Goal: Task Accomplishment & Management: Manage account settings

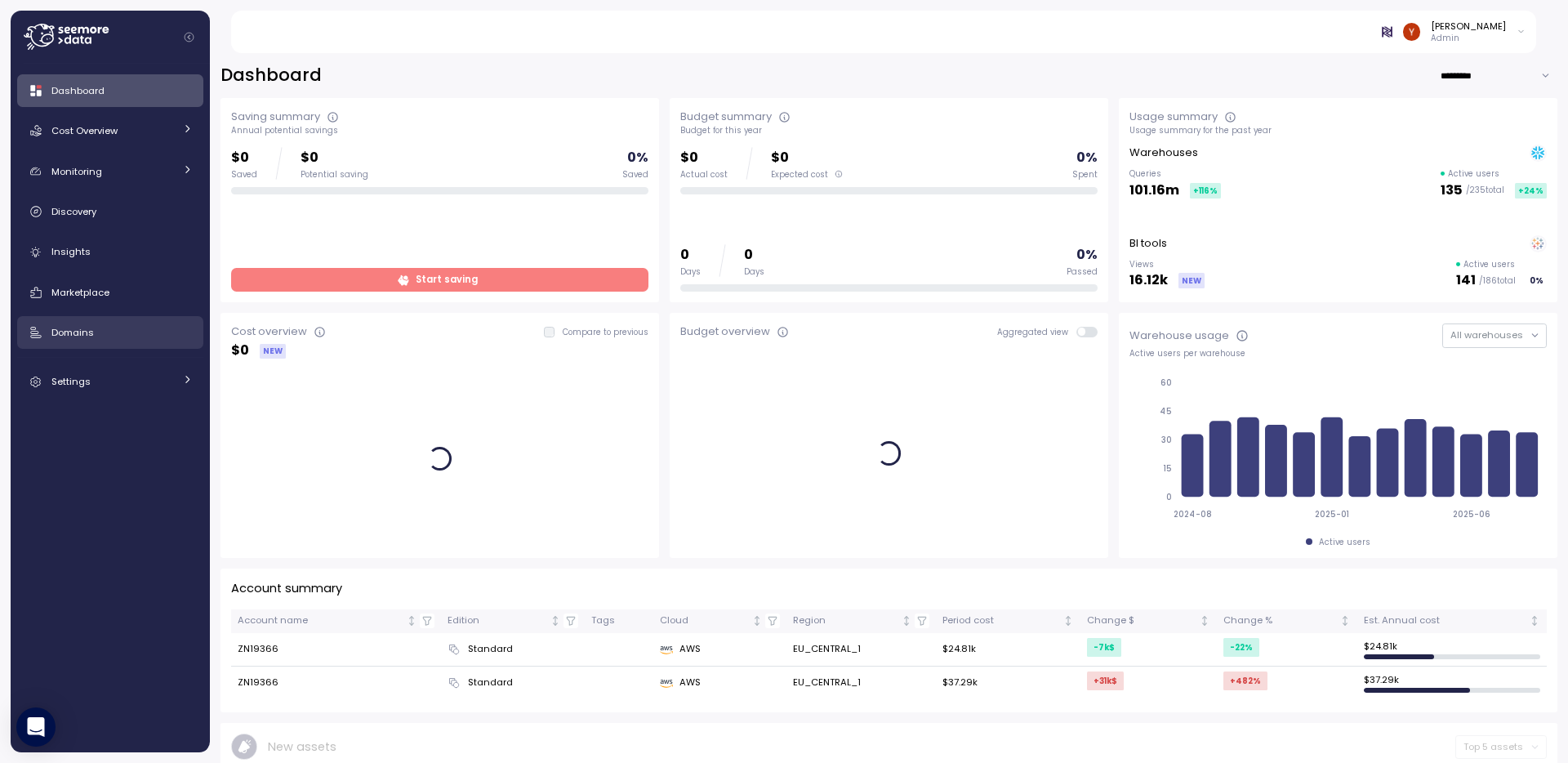
click at [117, 325] on div "Domains" at bounding box center [122, 333] width 141 height 16
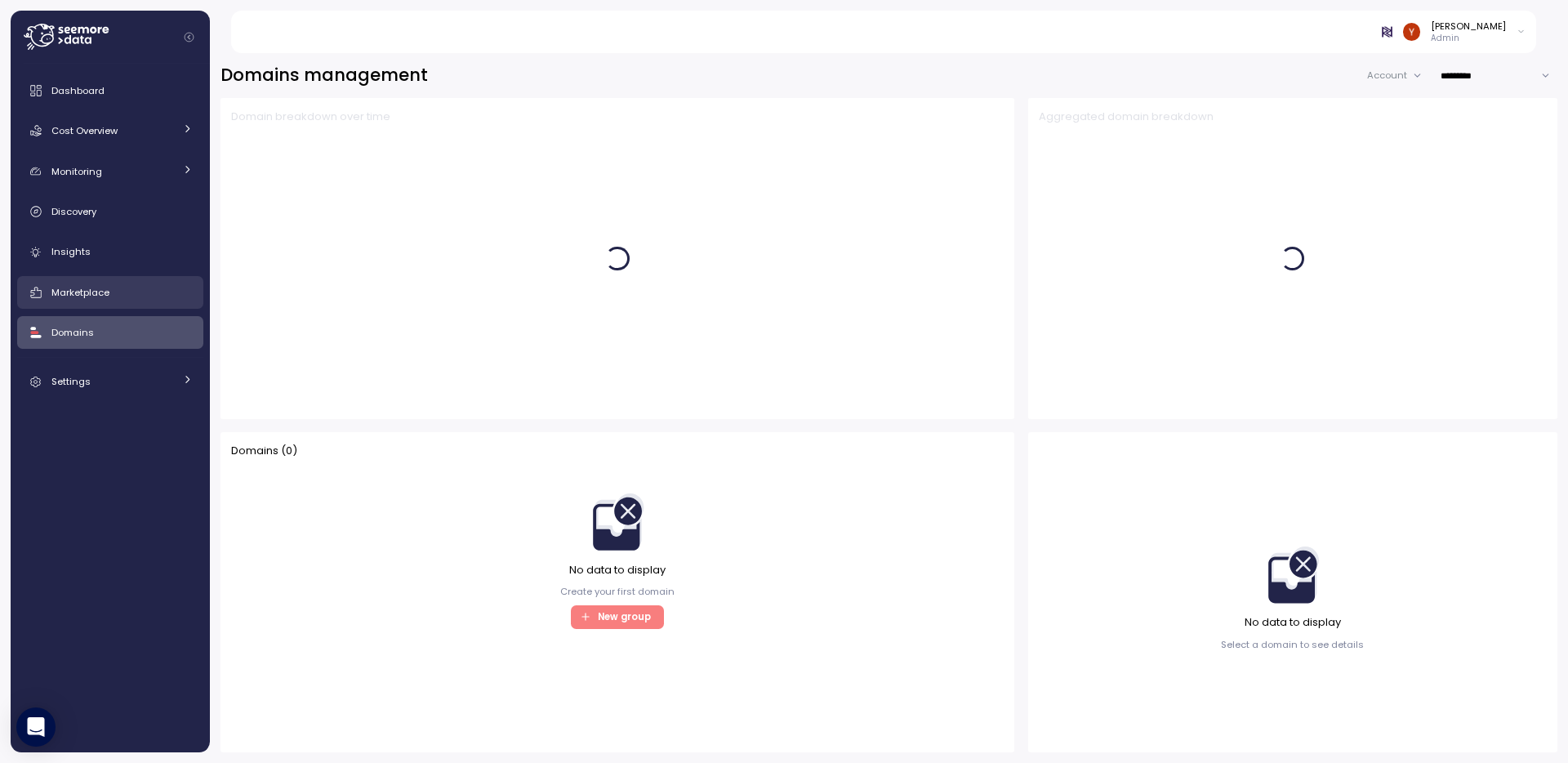
click at [121, 295] on div "Marketplace" at bounding box center [122, 293] width 141 height 16
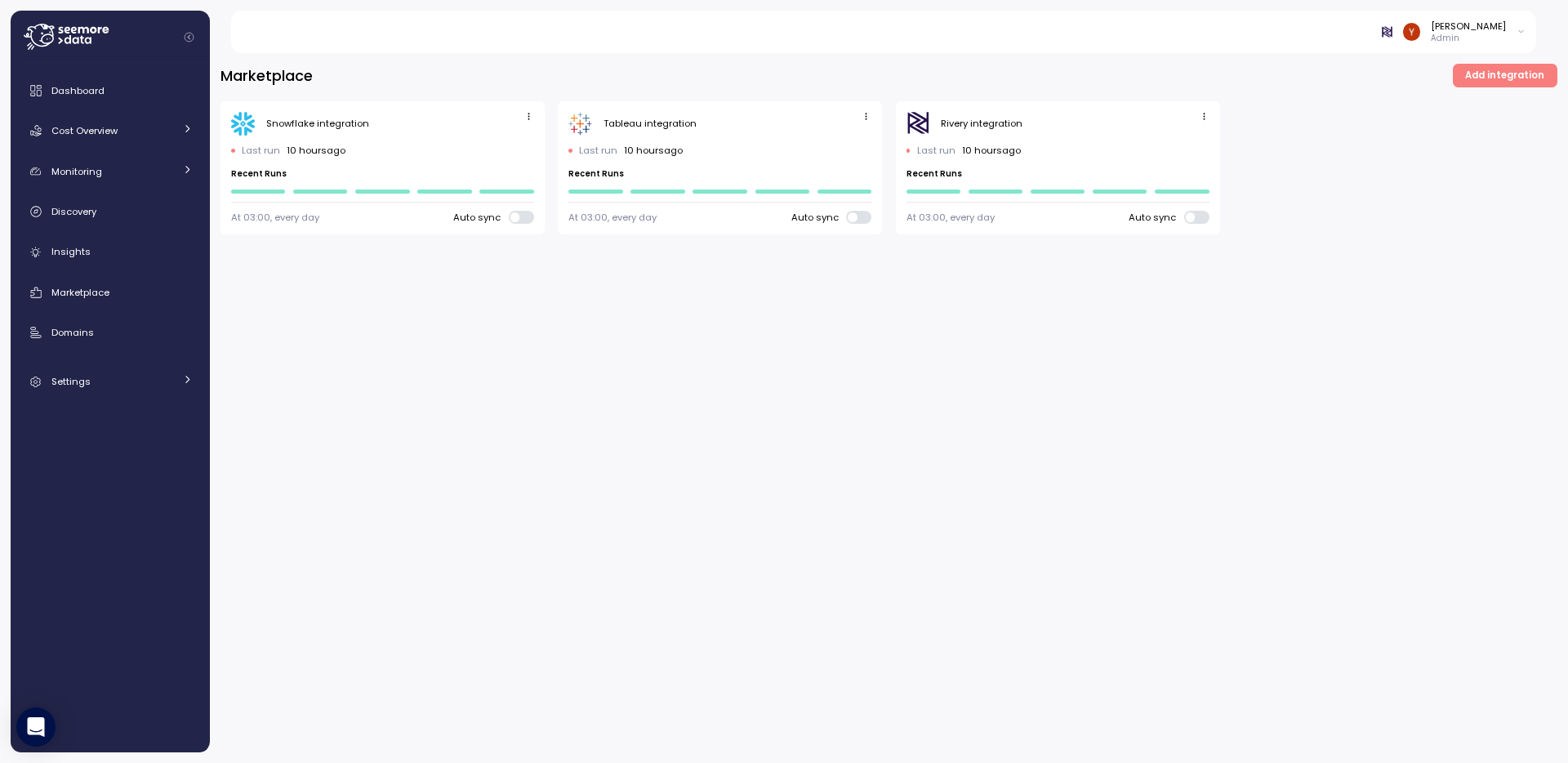
click at [519, 217] on span at bounding box center [515, 217] width 9 height 9
click at [871, 218] on span at bounding box center [859, 217] width 25 height 13
click at [849, 220] on span at bounding box center [853, 217] width 9 height 9
click at [519, 220] on span at bounding box center [527, 217] width 16 height 13
click at [528, 112] on icon "button" at bounding box center [529, 117] width 11 height 11
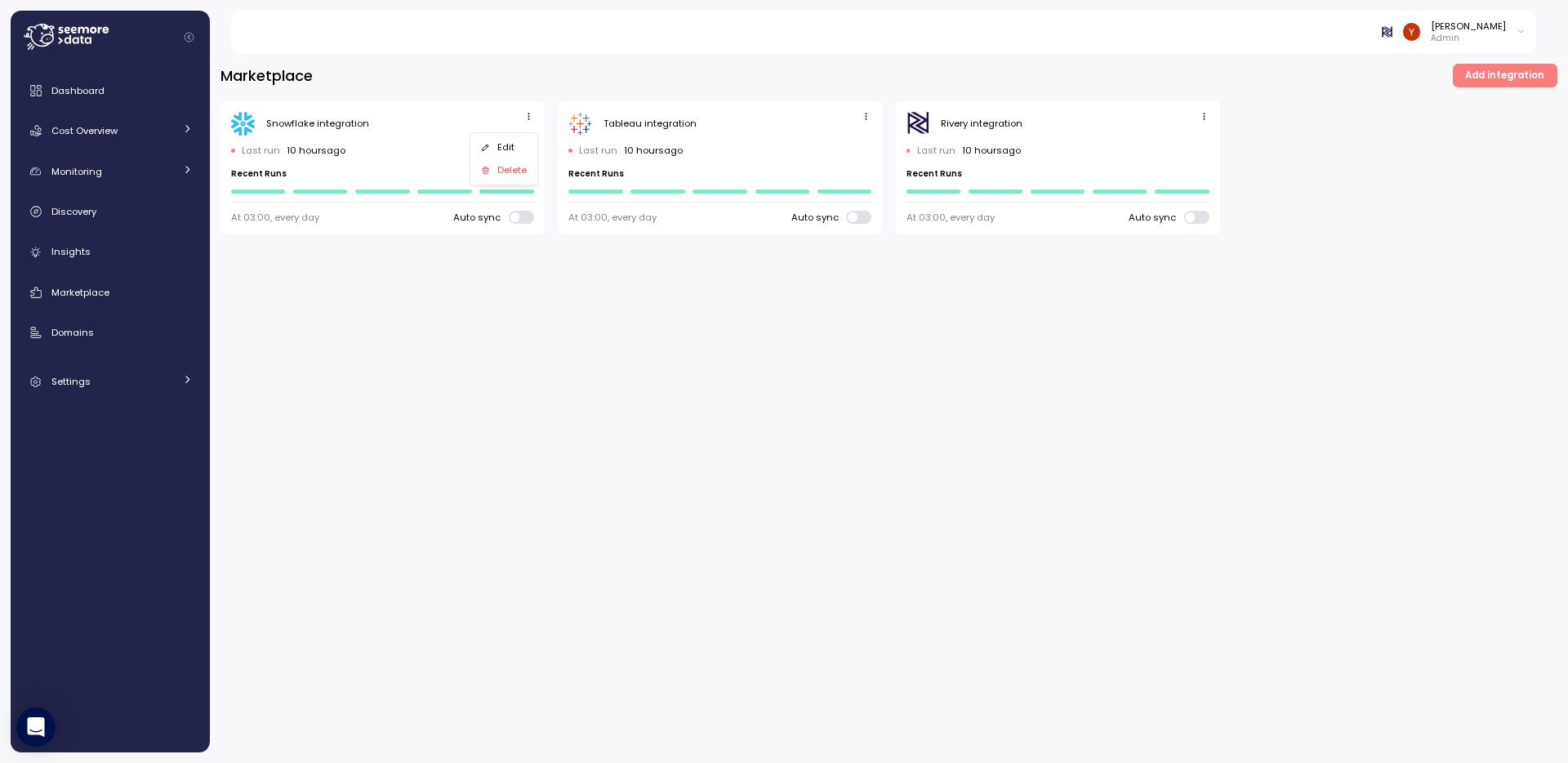
click at [511, 137] on button "Edit" at bounding box center [504, 148] width 62 height 23
click at [866, 114] on icon "button" at bounding box center [866, 117] width 11 height 11
click at [843, 141] on div "Edit" at bounding box center [849, 148] width 29 height 14
click at [1217, 116] on div "Rivery integration Last run 10 hours ago Recent Runs At 03:00, every day Auto s…" at bounding box center [1059, 169] width 325 height 134
click at [1210, 116] on span "button" at bounding box center [1204, 117] width 17 height 17
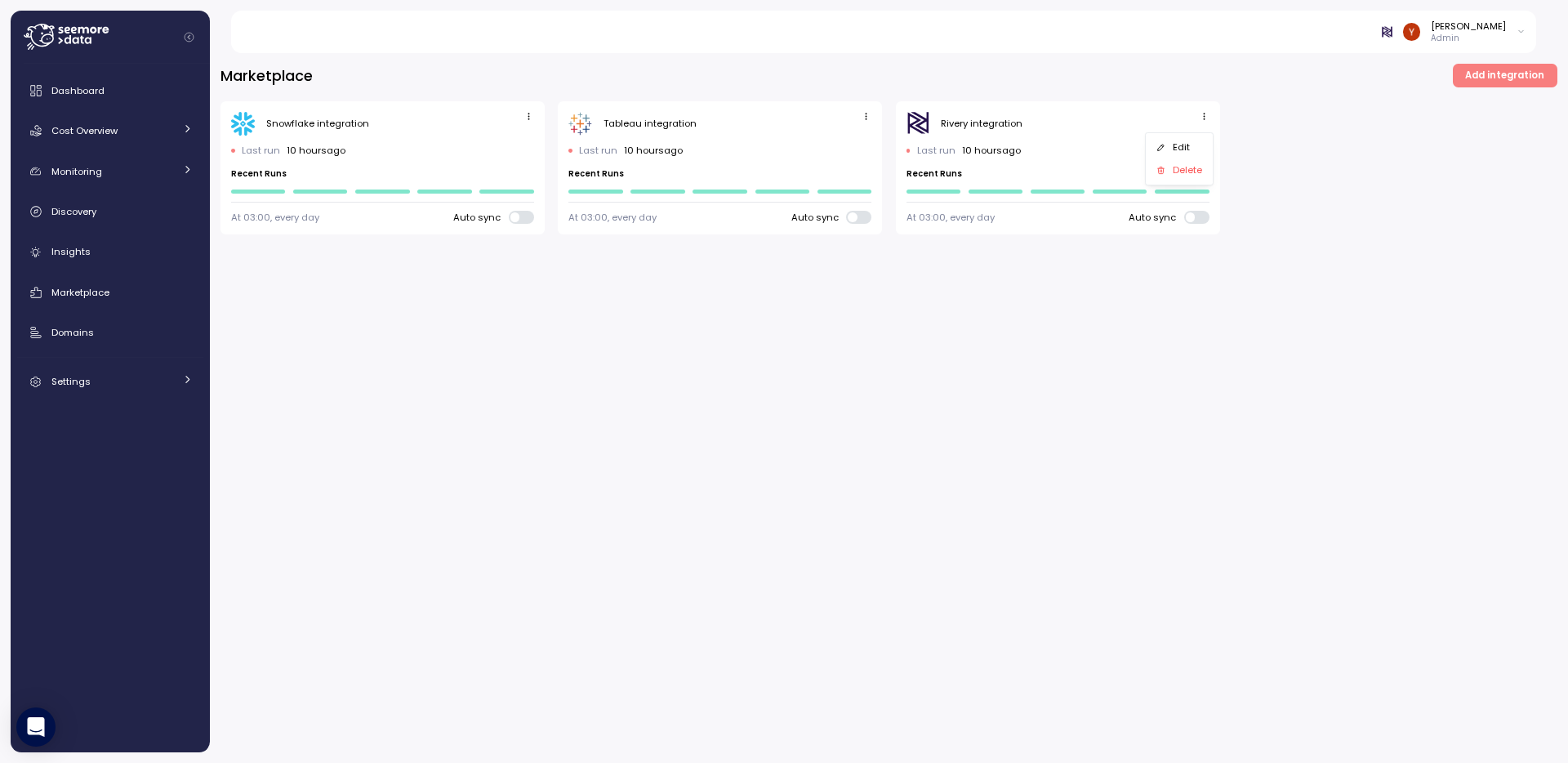
click at [1203, 132] on div "Edit Delete" at bounding box center [1179, 159] width 69 height 54
click at [1194, 139] on button "Edit" at bounding box center [1179, 148] width 62 height 23
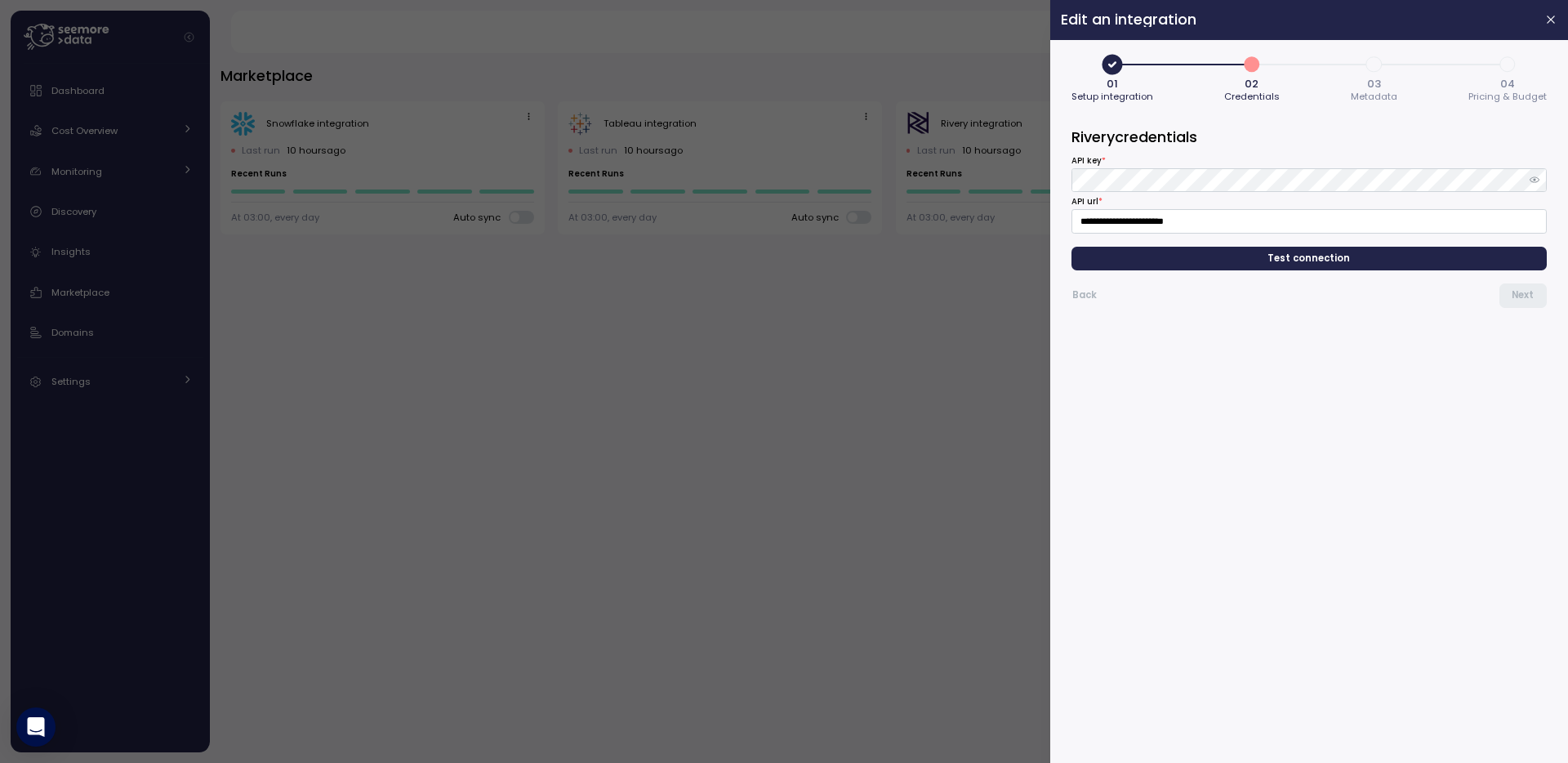
click at [1535, 179] on icon "button" at bounding box center [1534, 180] width 10 height 5
click at [1553, 19] on icon "button" at bounding box center [1551, 20] width 7 height 7
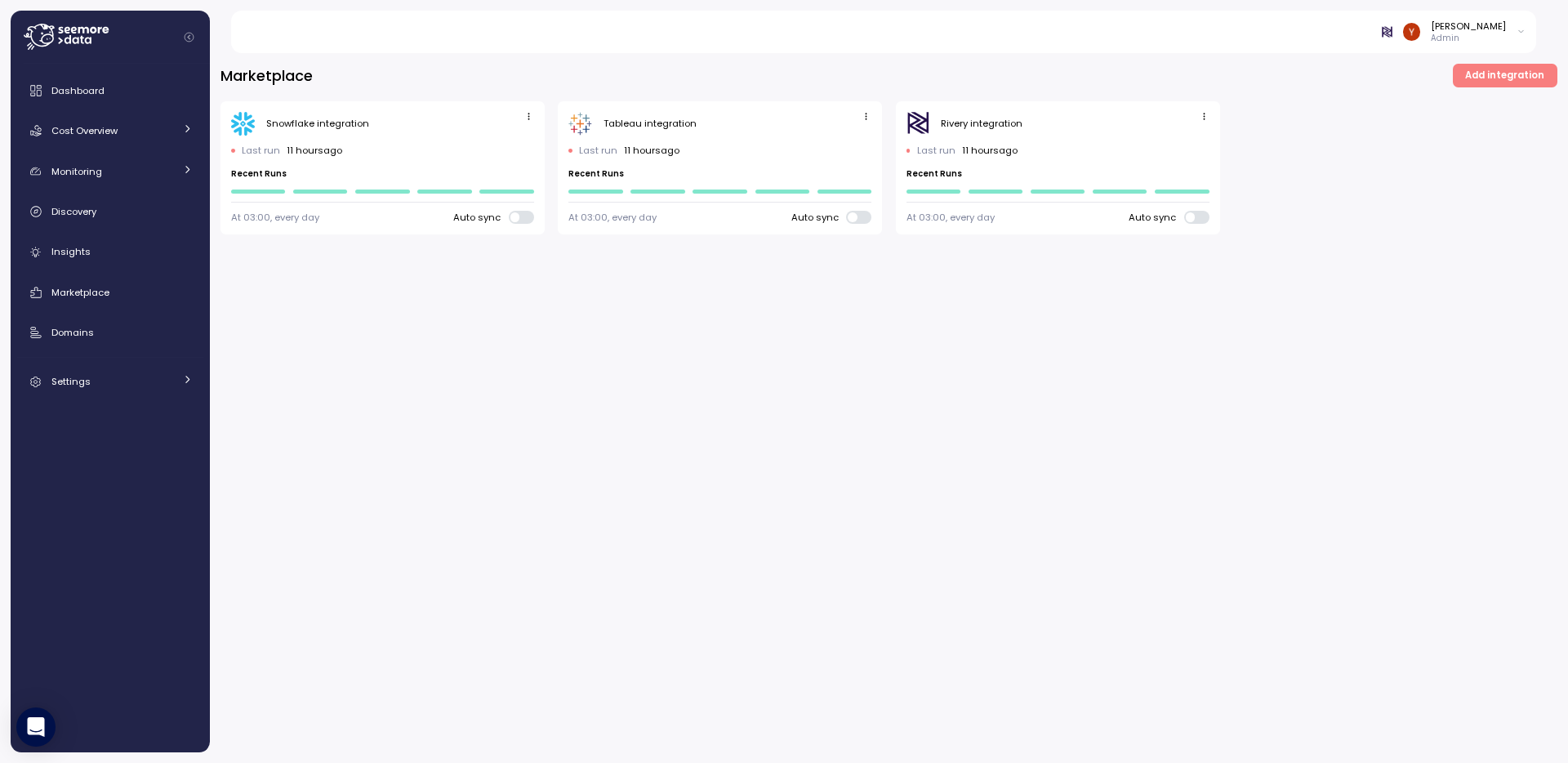
click at [519, 217] on span at bounding box center [527, 217] width 16 height 13
click at [858, 217] on span at bounding box center [866, 217] width 16 height 13
click at [1195, 220] on span at bounding box center [1203, 217] width 16 height 13
click at [847, 380] on div "Marketplace Add integration Snowflake integration Last run 11 hours ago Recent …" at bounding box center [888, 403] width 1358 height 721
click at [787, 525] on div "Marketplace Add integration Snowflake integration Last run 11 hours ago Recent …" at bounding box center [888, 403] width 1358 height 721
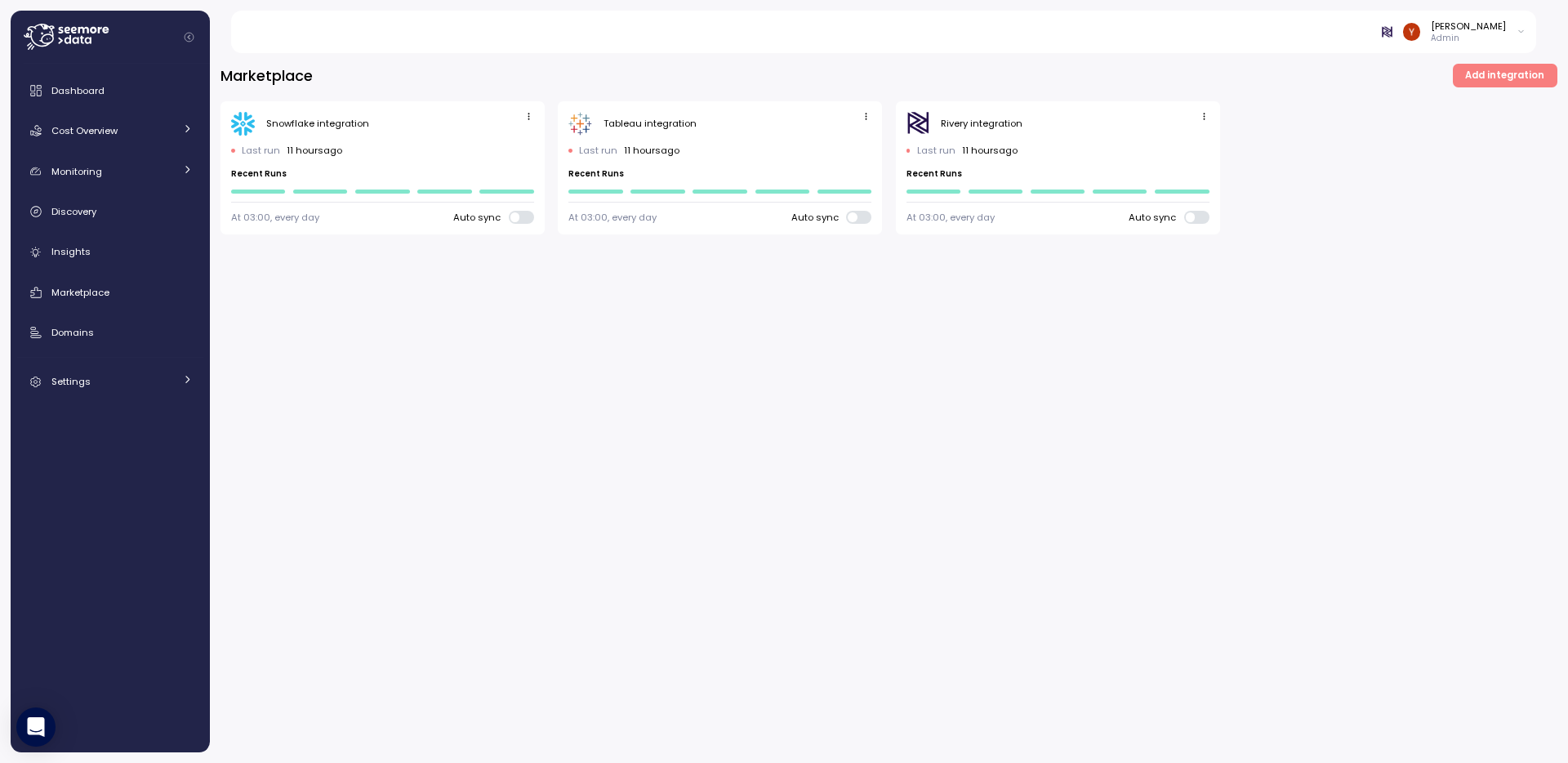
click at [528, 115] on icon "button" at bounding box center [529, 117] width 11 height 11
click at [517, 139] on button "Edit" at bounding box center [504, 148] width 62 height 23
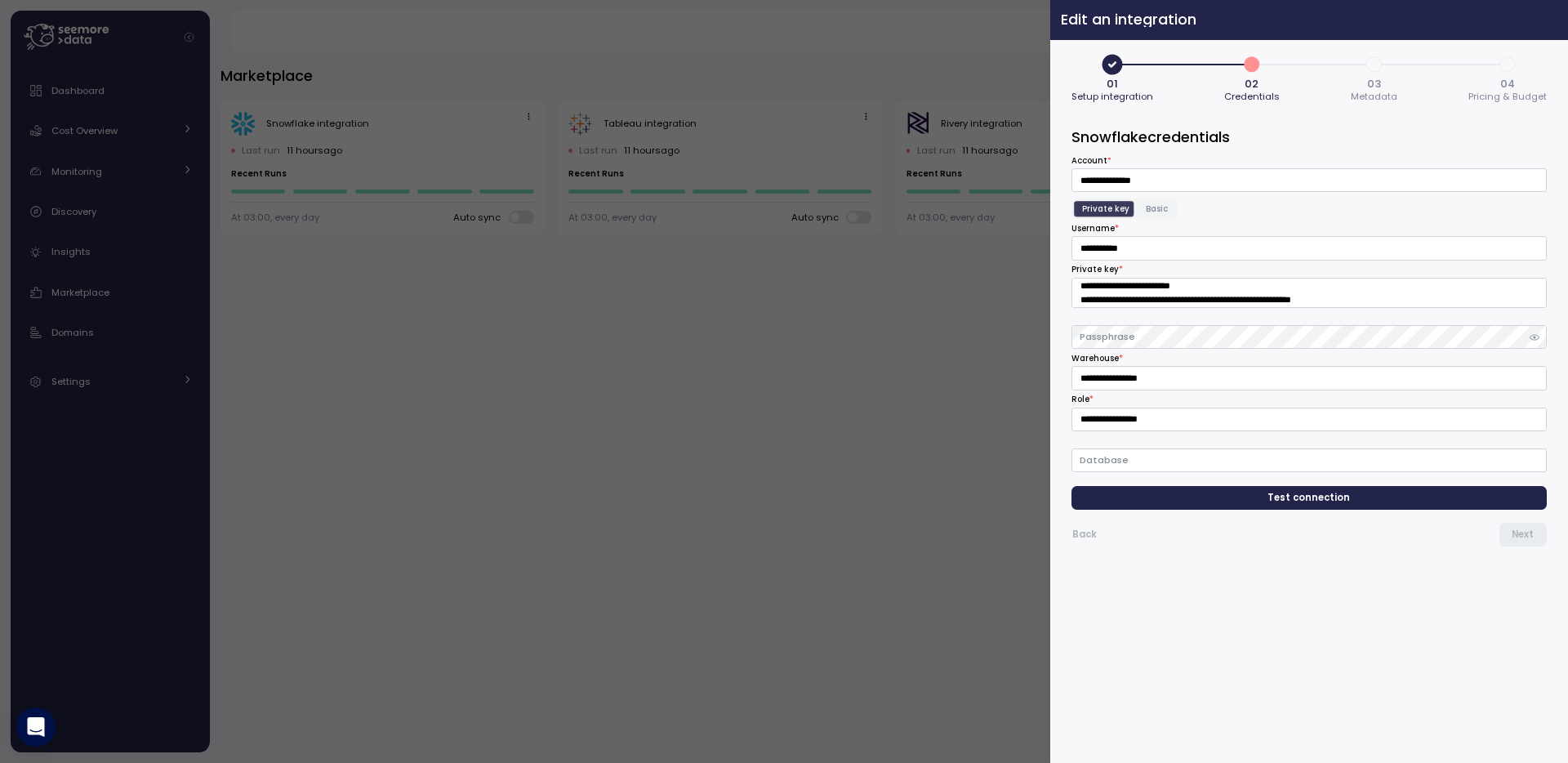
click at [1553, 22] on icon "button" at bounding box center [1551, 20] width 7 height 7
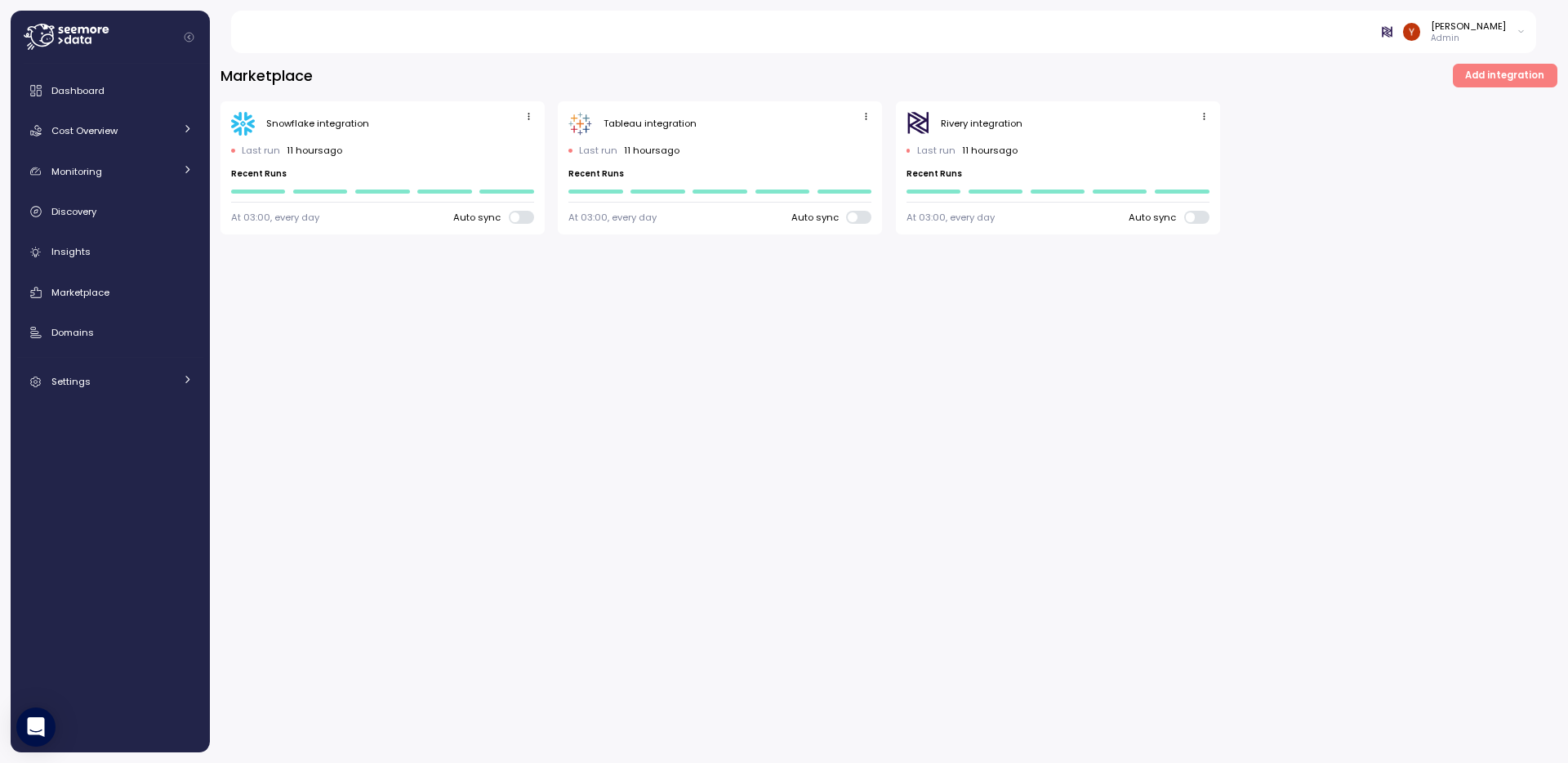
click at [868, 120] on icon "button" at bounding box center [866, 117] width 11 height 11
click at [839, 143] on div "Edit" at bounding box center [849, 148] width 29 height 14
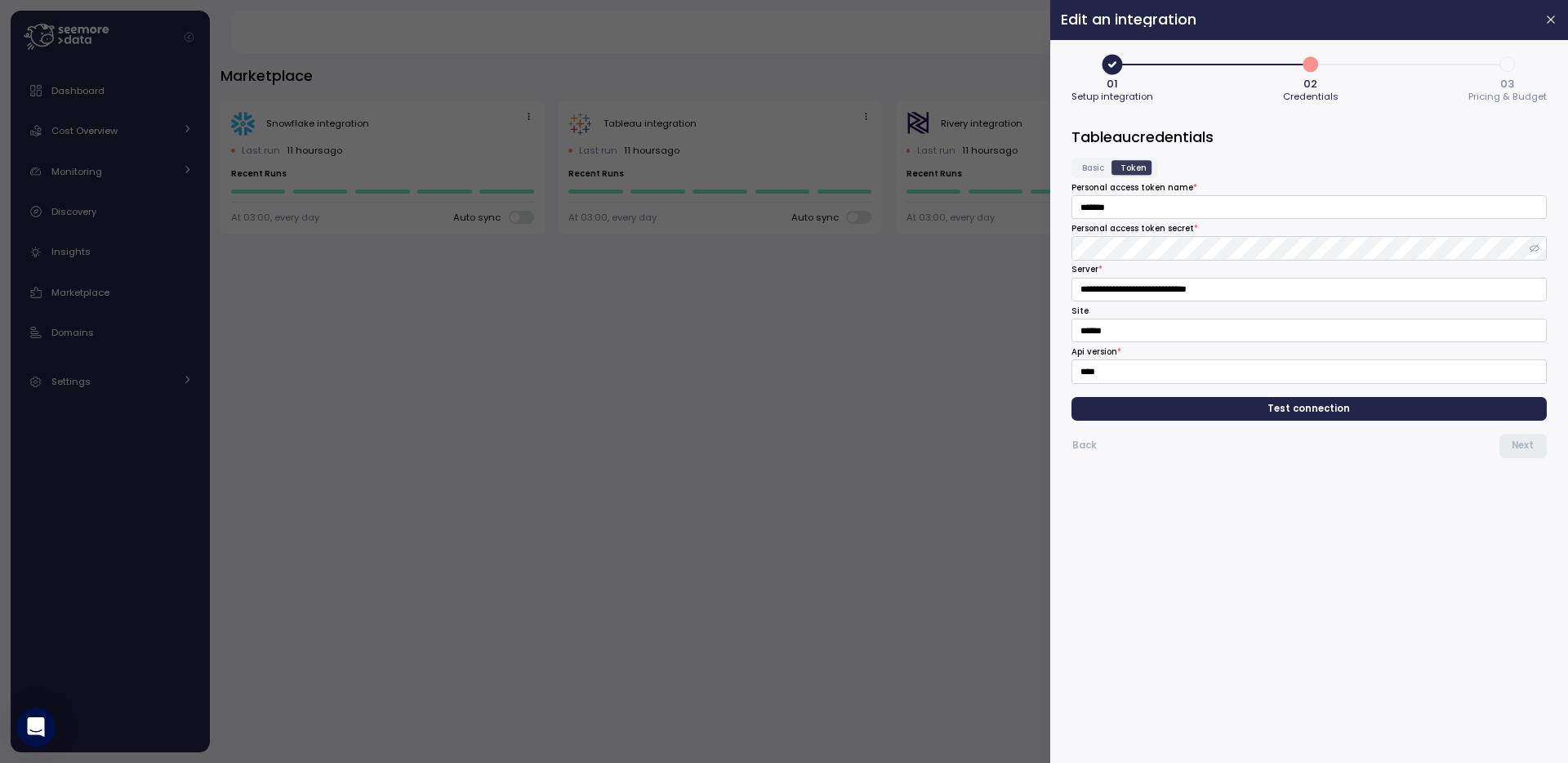
click at [1533, 249] on icon "button" at bounding box center [1534, 248] width 10 height 8
click at [1548, 20] on icon "button" at bounding box center [1552, 20] width 13 height 13
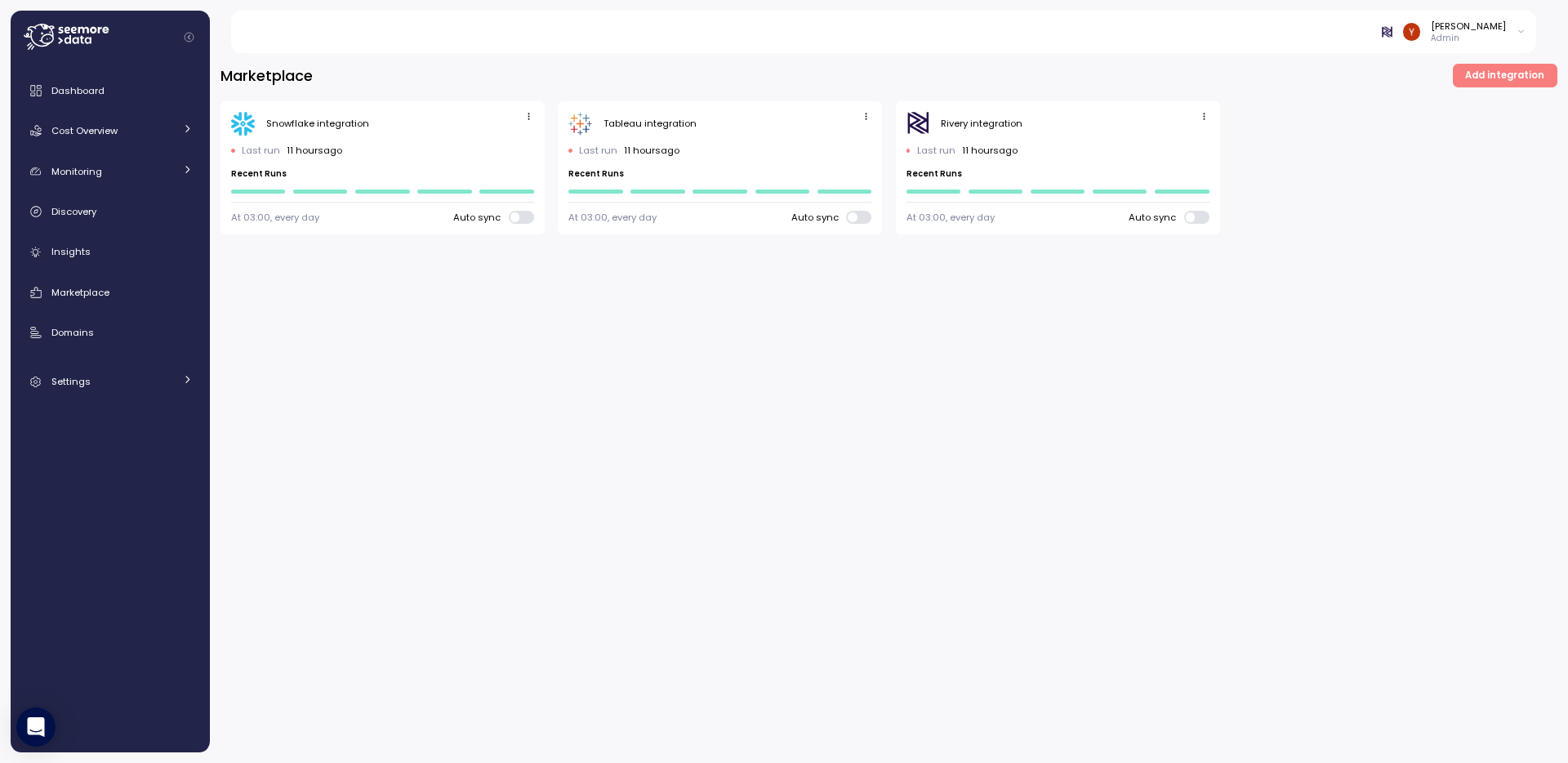
click at [1201, 115] on icon "button" at bounding box center [1204, 117] width 11 height 11
click at [1173, 143] on div "Edit" at bounding box center [1187, 148] width 29 height 14
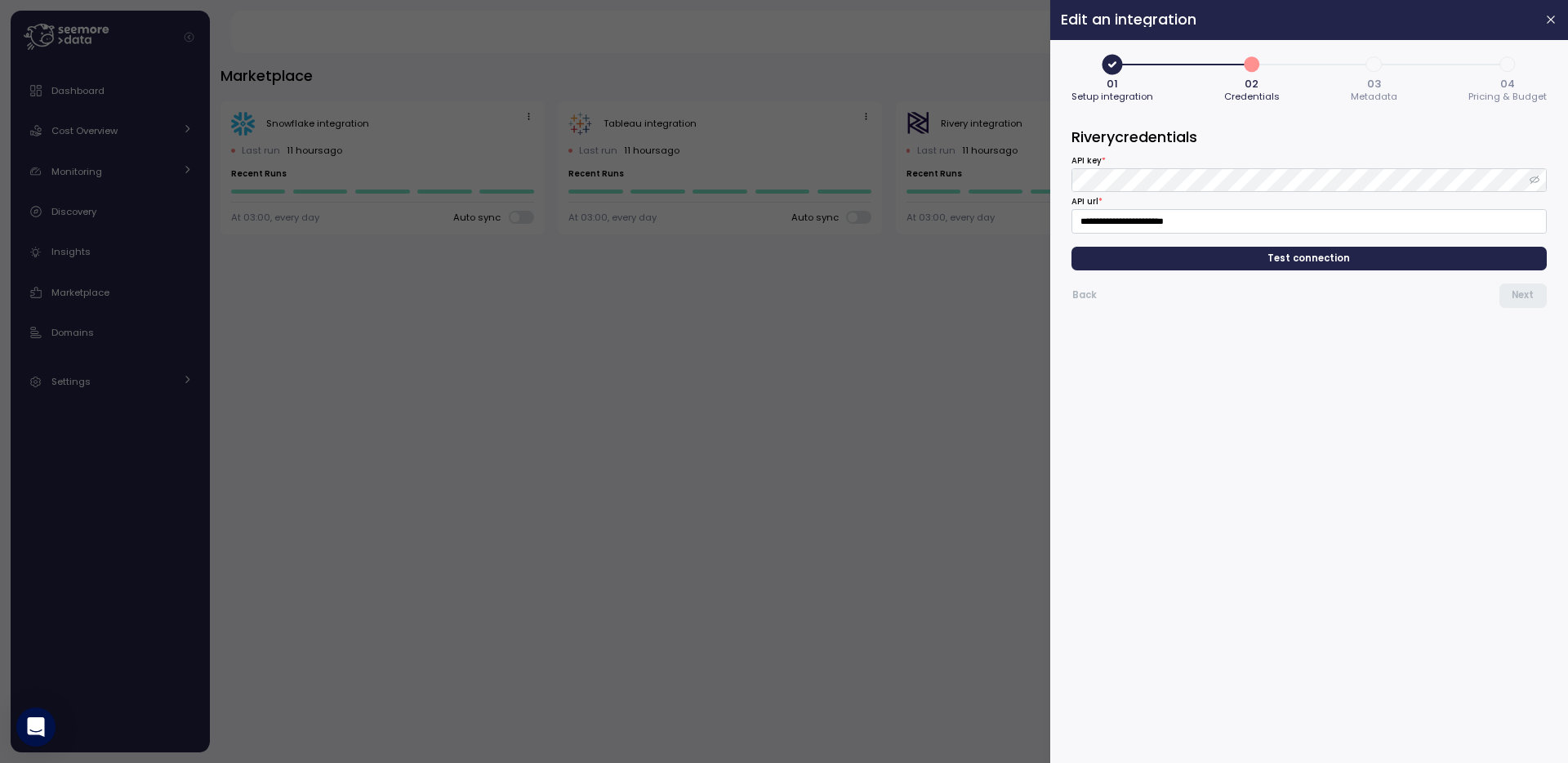
click at [1539, 179] on icon "button" at bounding box center [1534, 180] width 10 height 8
click at [1546, 19] on icon "button" at bounding box center [1552, 20] width 13 height 13
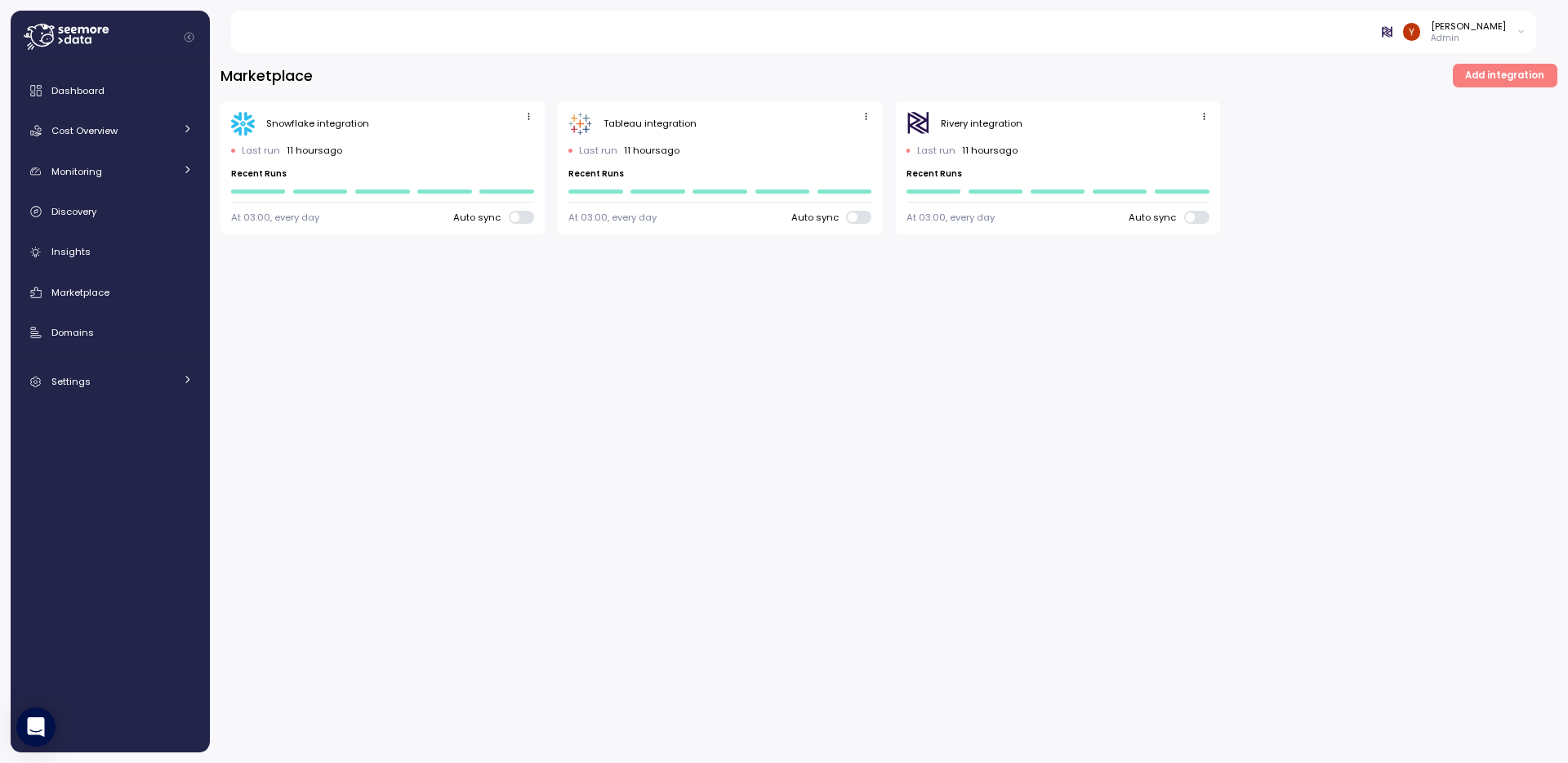
drag, startPoint x: 522, startPoint y: 114, endPoint x: 517, endPoint y: 129, distance: 15.8
click at [522, 114] on span "button" at bounding box center [528, 117] width 17 height 17
click at [520, 115] on span "button" at bounding box center [528, 117] width 17 height 17
click at [537, 92] on div "Marketplace Add integration Snowflake integration Last run 11 hours ago Recent …" at bounding box center [888, 148] width 1337 height 170
click at [700, 120] on div "Tableau integration" at bounding box center [720, 123] width 303 height 24
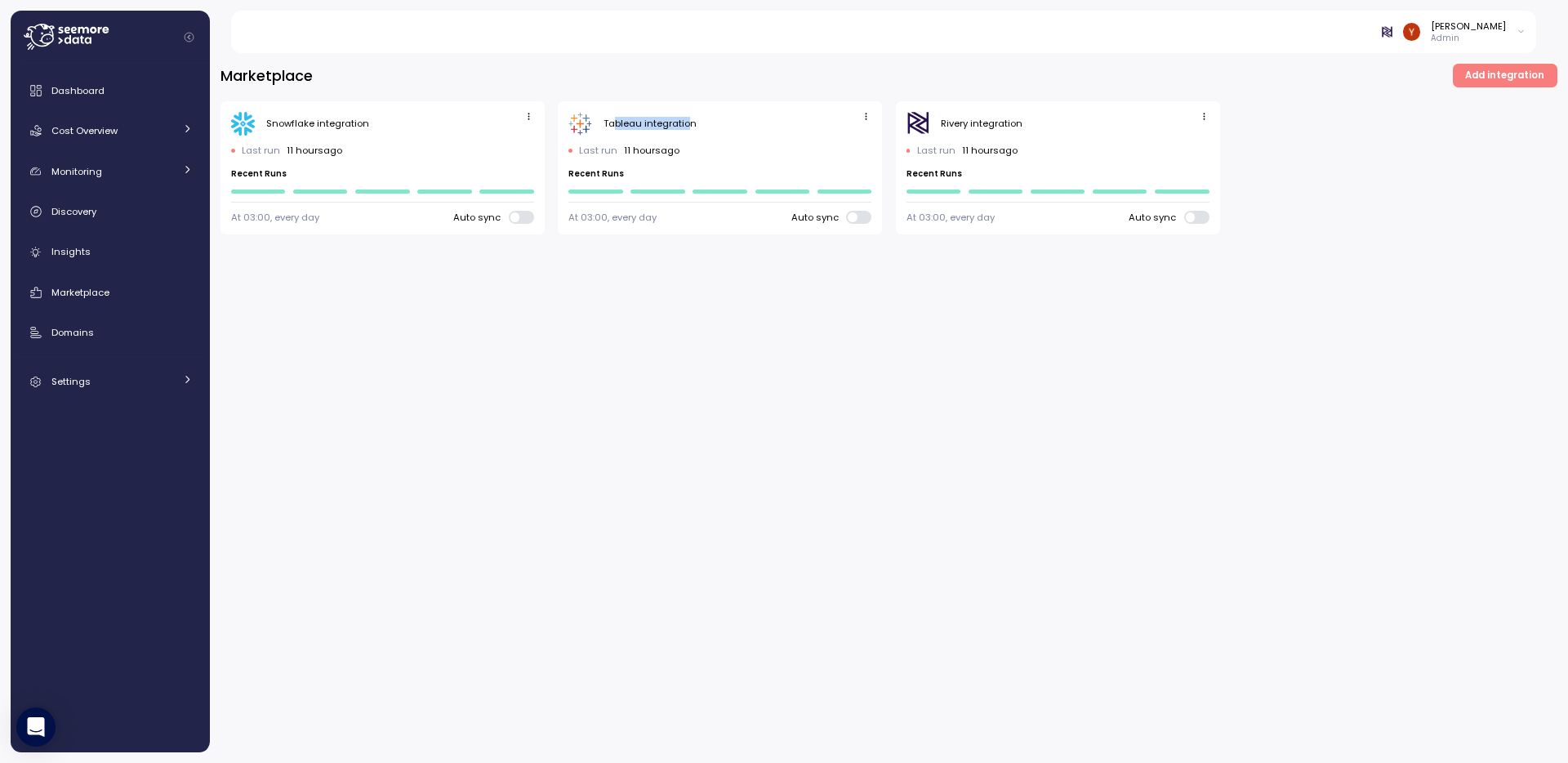
drag, startPoint x: 673, startPoint y: 121, endPoint x: 614, endPoint y: 121, distance: 59.0
click at [614, 121] on div "Tableau integration" at bounding box center [650, 123] width 93 height 13
click at [627, 92] on div "Marketplace Add integration Snowflake integration Last run 11 hours ago Recent …" at bounding box center [888, 148] width 1337 height 170
click at [655, 362] on div "Marketplace Add integration Snowflake integration Last run 11 hours ago Recent …" at bounding box center [888, 403] width 1358 height 721
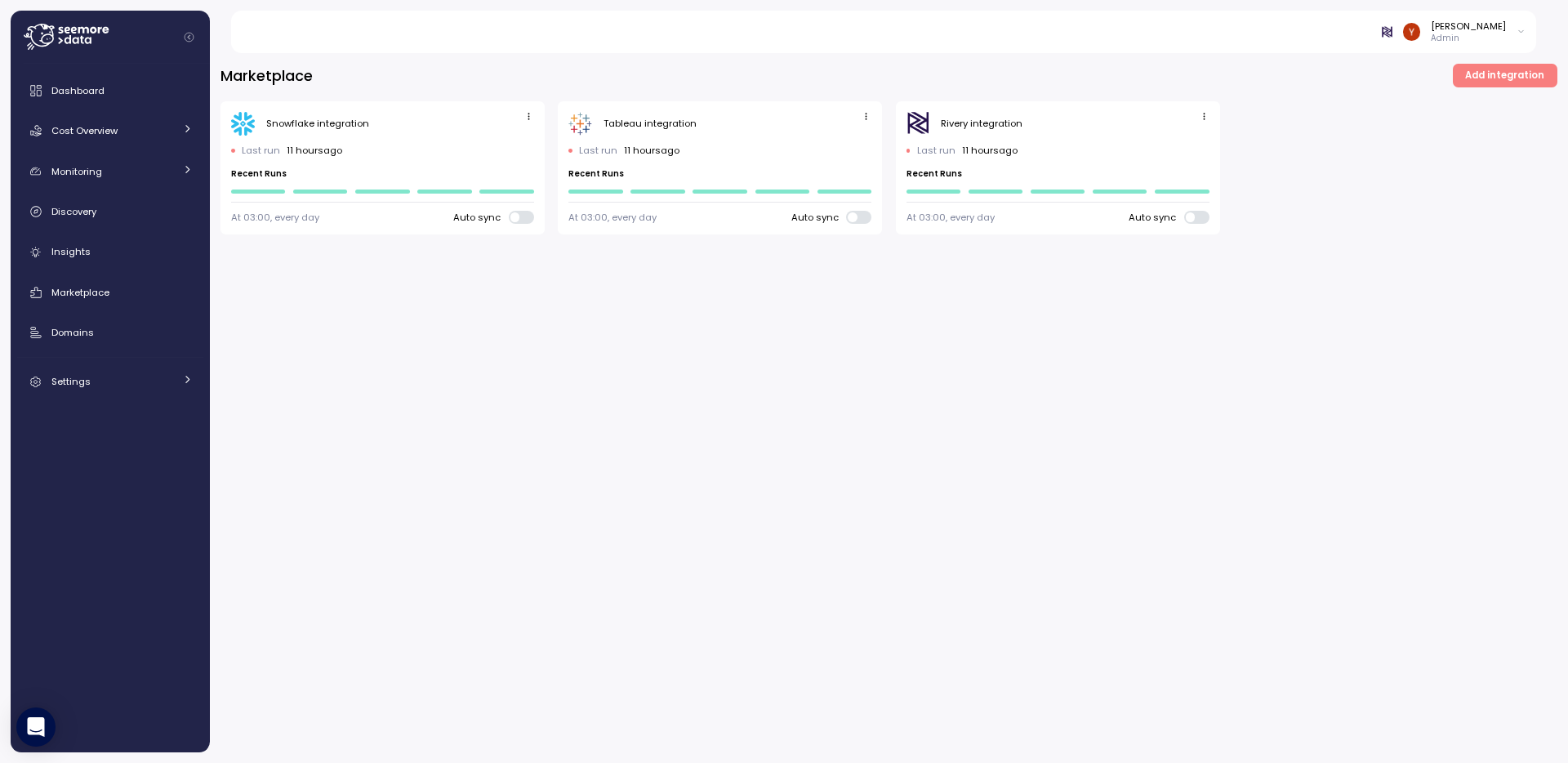
click at [528, 120] on icon "button" at bounding box center [529, 117] width 11 height 11
click at [552, 95] on div "Marketplace Add integration Snowflake integration Last run 11 hours ago Recent …" at bounding box center [888, 148] width 1337 height 170
click at [530, 115] on icon "button" at bounding box center [529, 117] width 11 height 11
click at [516, 162] on button "Delete" at bounding box center [504, 171] width 62 height 23
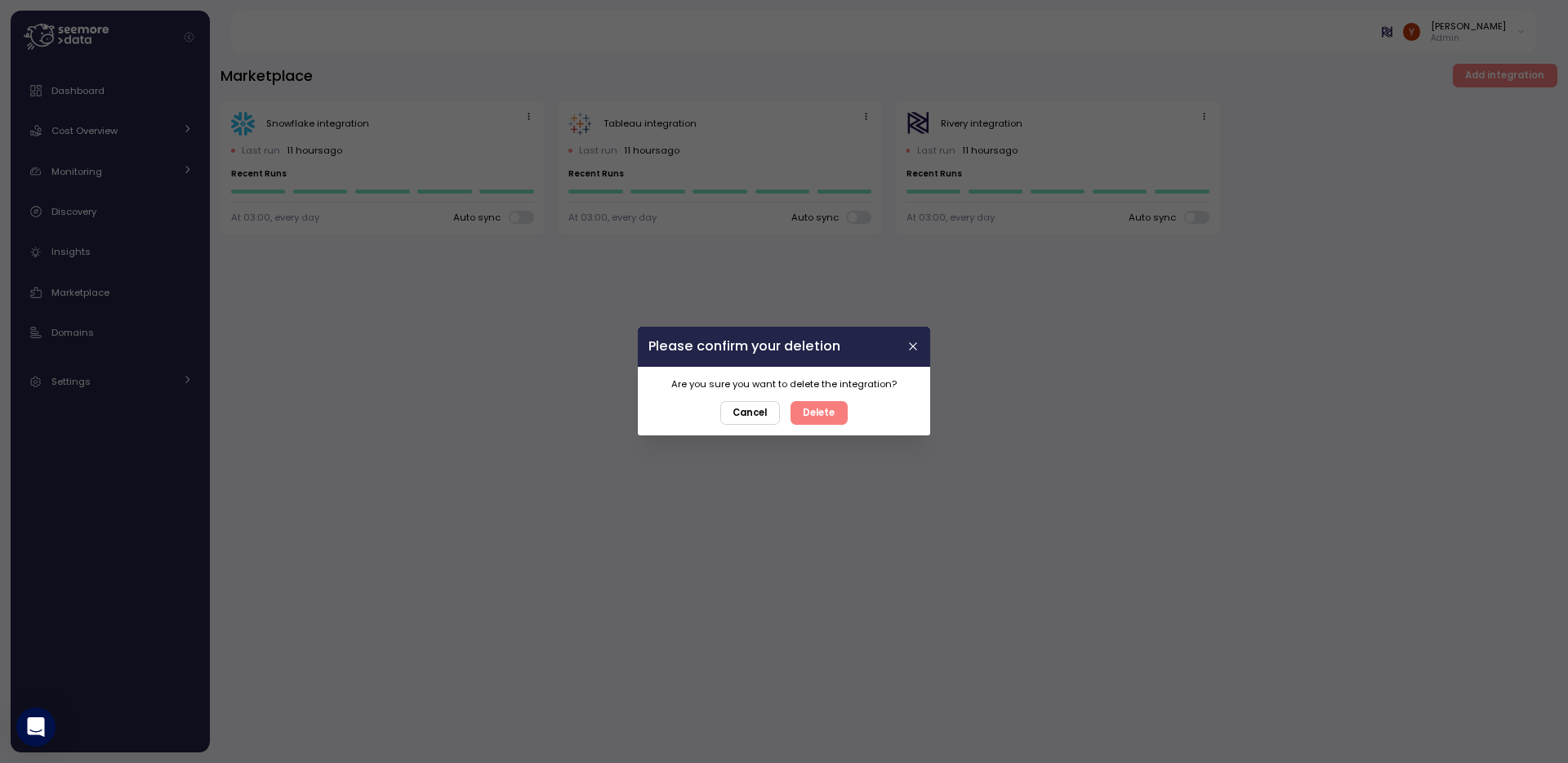
click at [821, 408] on span "Delete" at bounding box center [820, 413] width 32 height 22
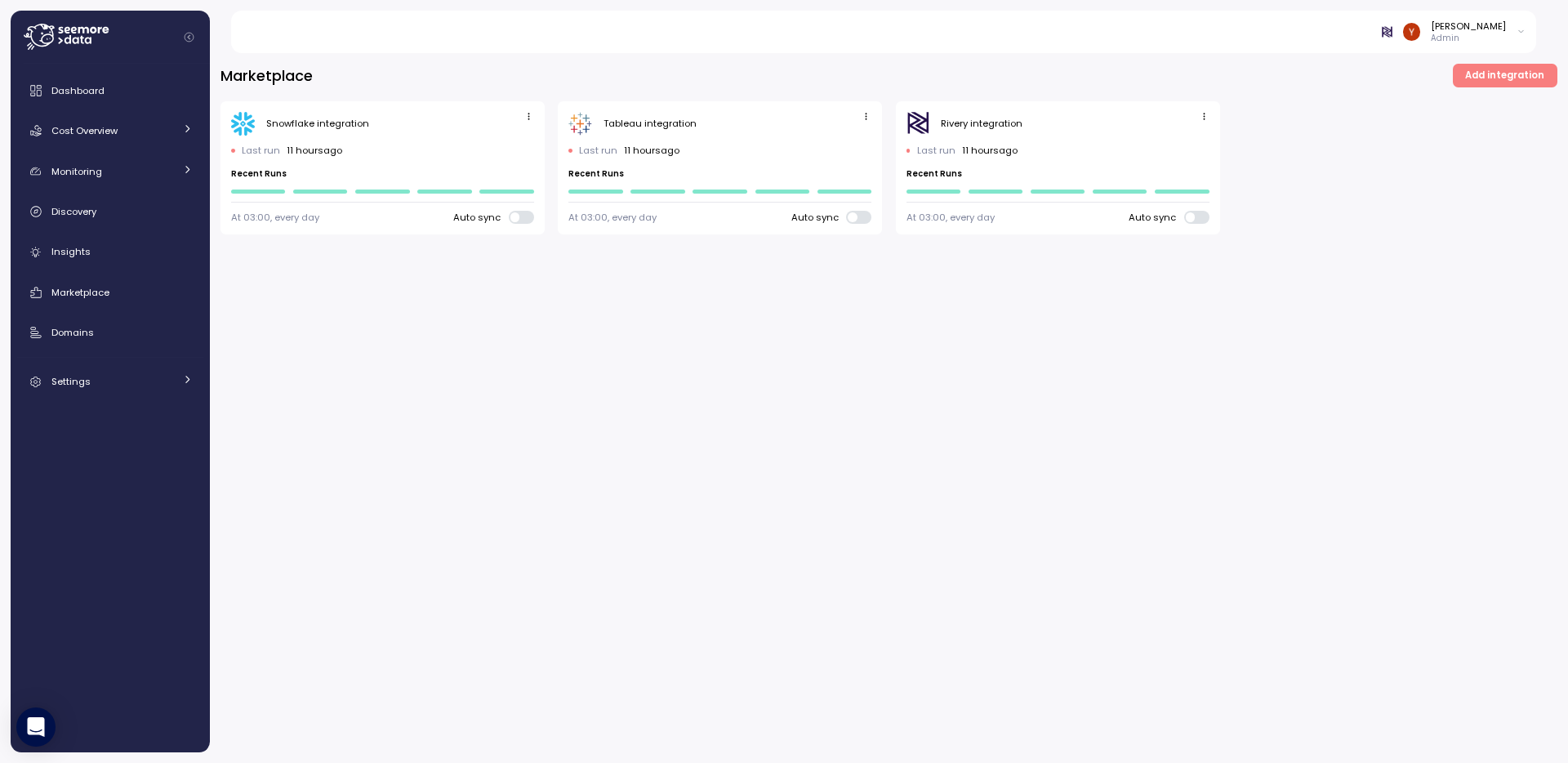
click at [858, 114] on span "button" at bounding box center [866, 117] width 17 height 17
click at [832, 164] on button "Delete" at bounding box center [841, 171] width 62 height 23
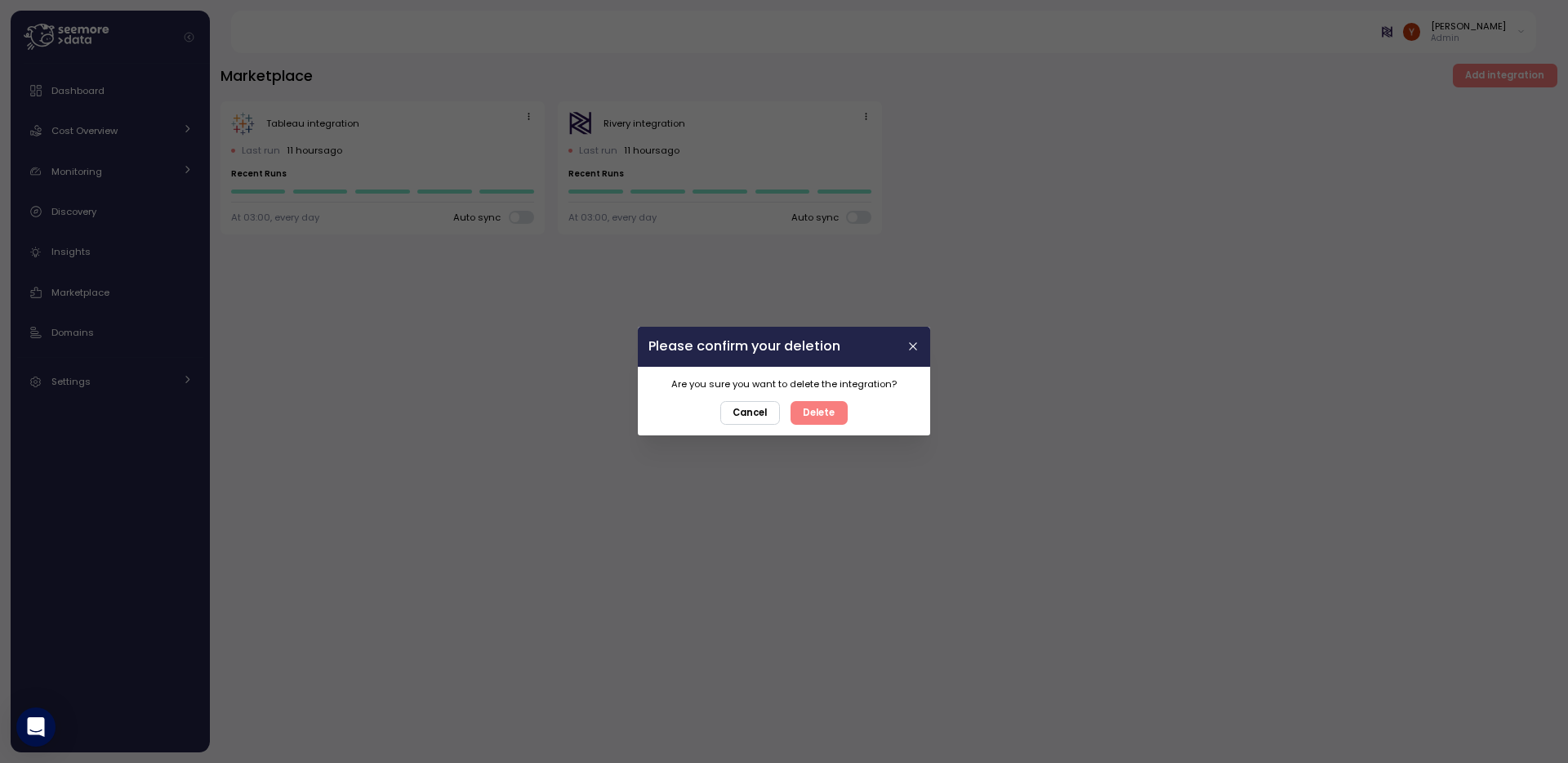
drag, startPoint x: 829, startPoint y: 411, endPoint x: 829, endPoint y: 402, distance: 9.0
click at [829, 411] on span "Delete" at bounding box center [820, 413] width 32 height 22
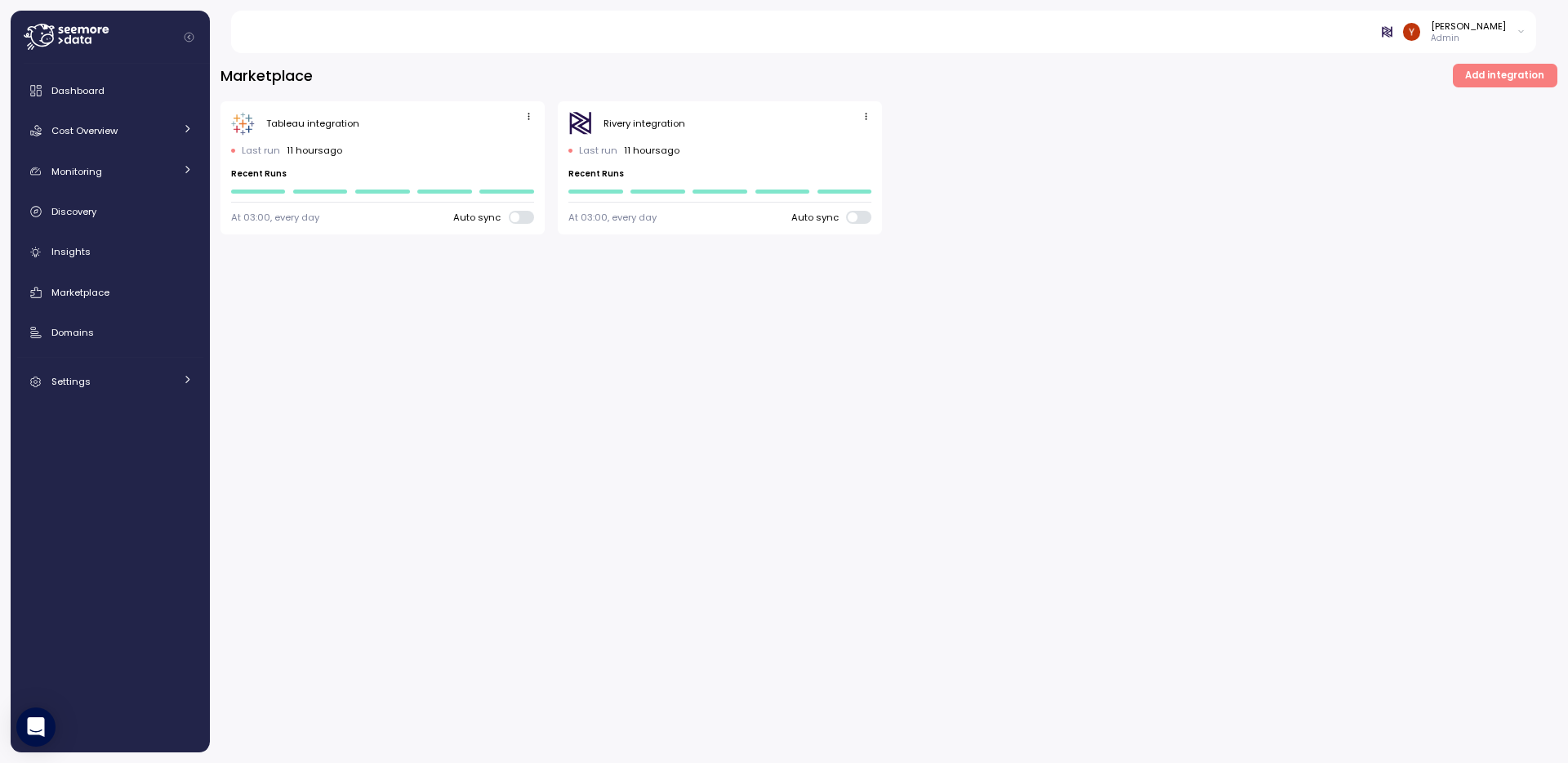
click at [867, 117] on icon "button" at bounding box center [867, 116] width 2 height 6
click at [853, 174] on div "Delete" at bounding box center [849, 170] width 29 height 14
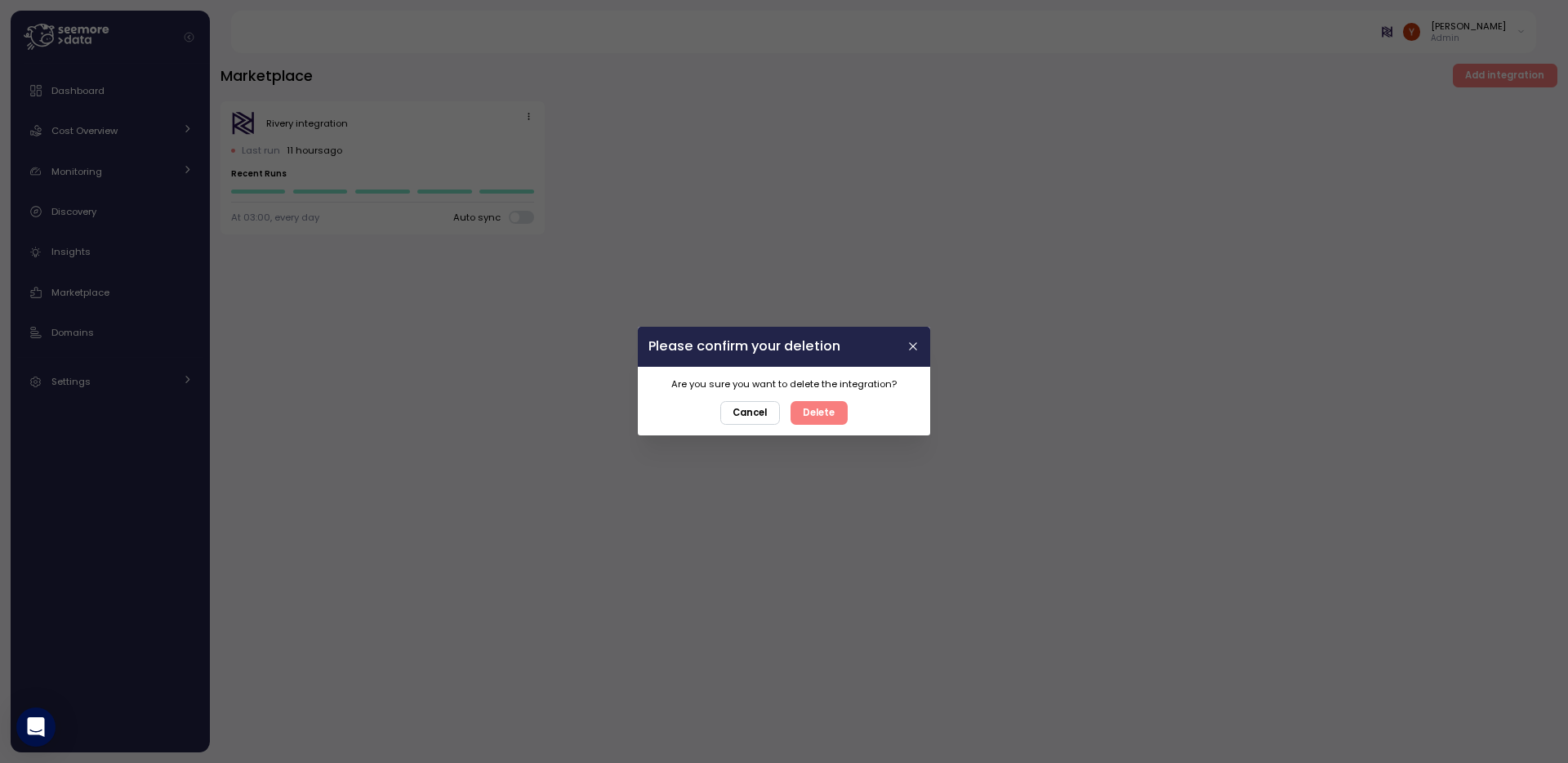
drag, startPoint x: 847, startPoint y: 405, endPoint x: 827, endPoint y: 413, distance: 21.5
click at [840, 409] on div "Are you sure you want to delete the integration? Cancel Delete" at bounding box center [784, 402] width 293 height 70
click at [827, 413] on span "Delete" at bounding box center [820, 413] width 32 height 22
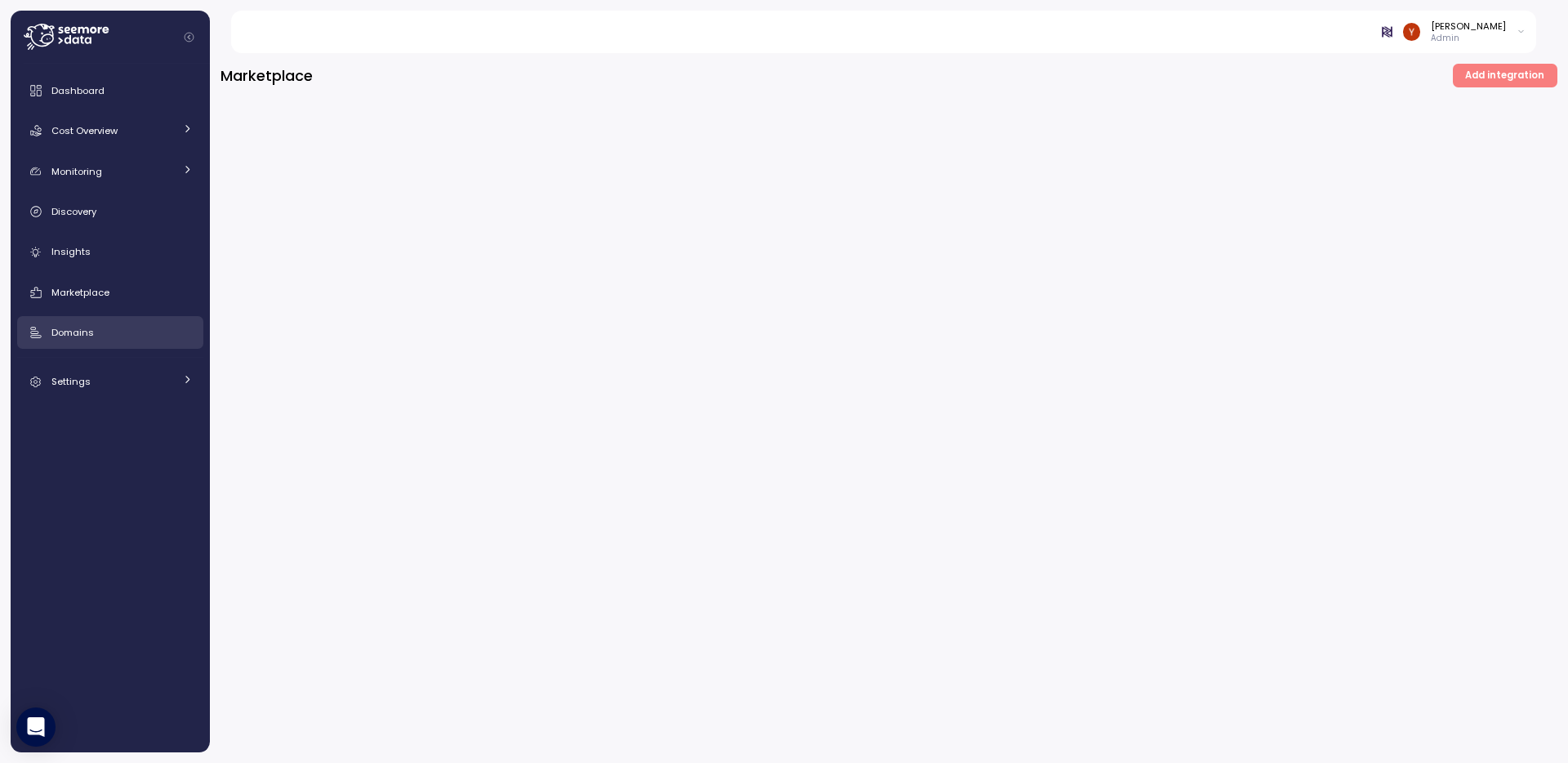
click at [125, 328] on div "Domains" at bounding box center [122, 333] width 141 height 16
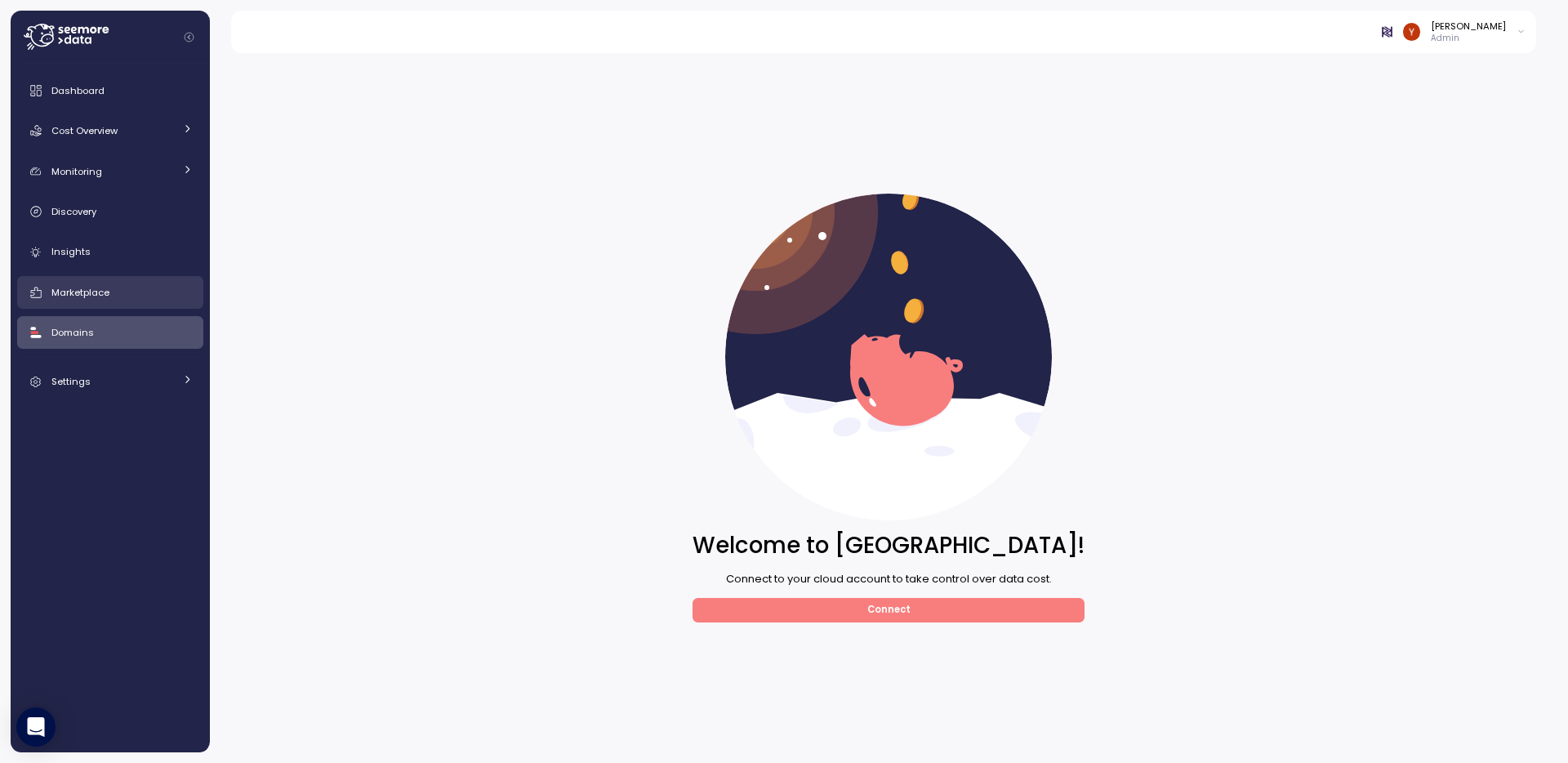
click at [126, 301] on link "Marketplace" at bounding box center [110, 293] width 186 height 33
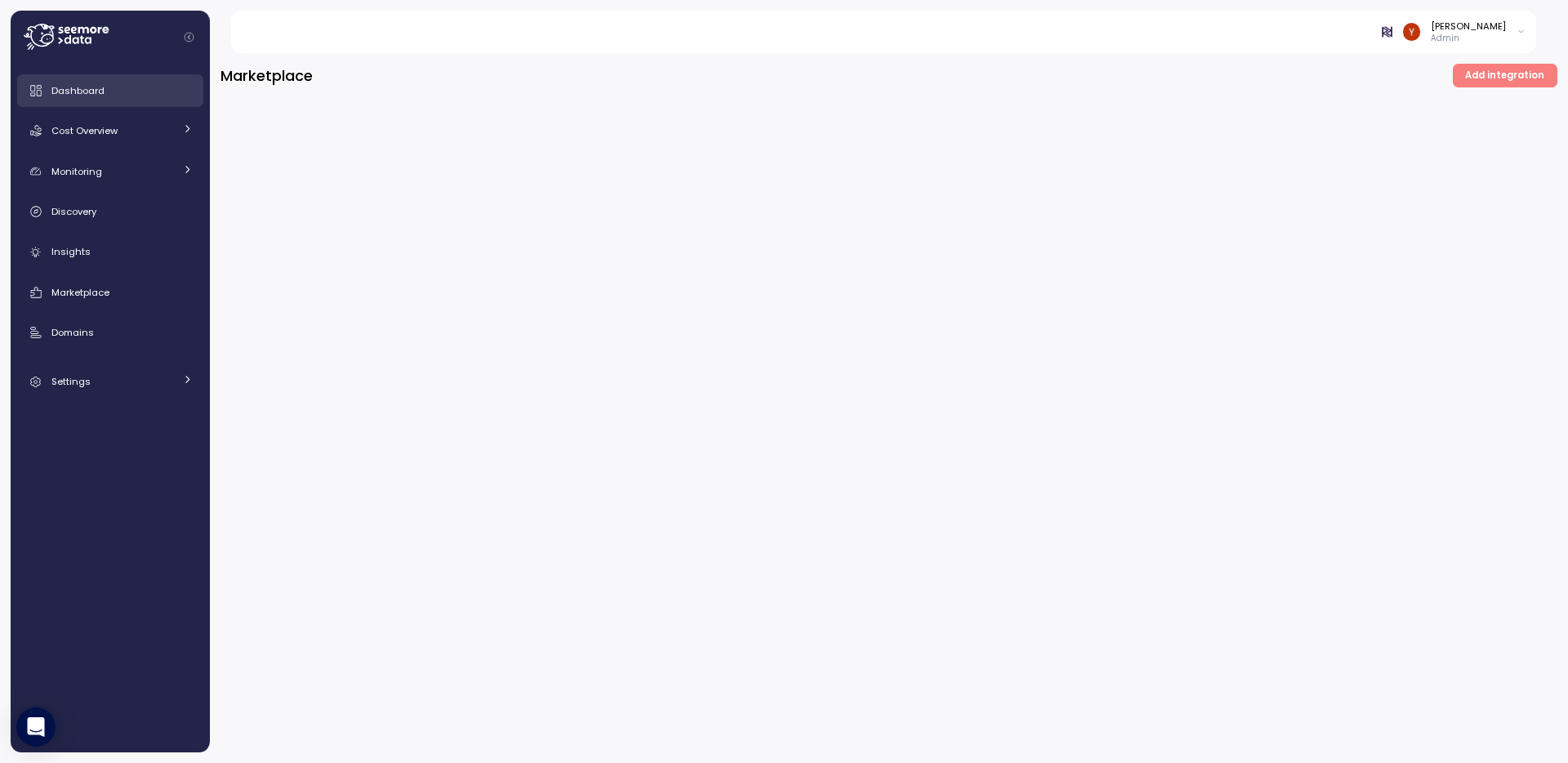
click at [104, 94] on div "Dashboard" at bounding box center [122, 90] width 141 height 16
